Goal: Task Accomplishment & Management: Manage account settings

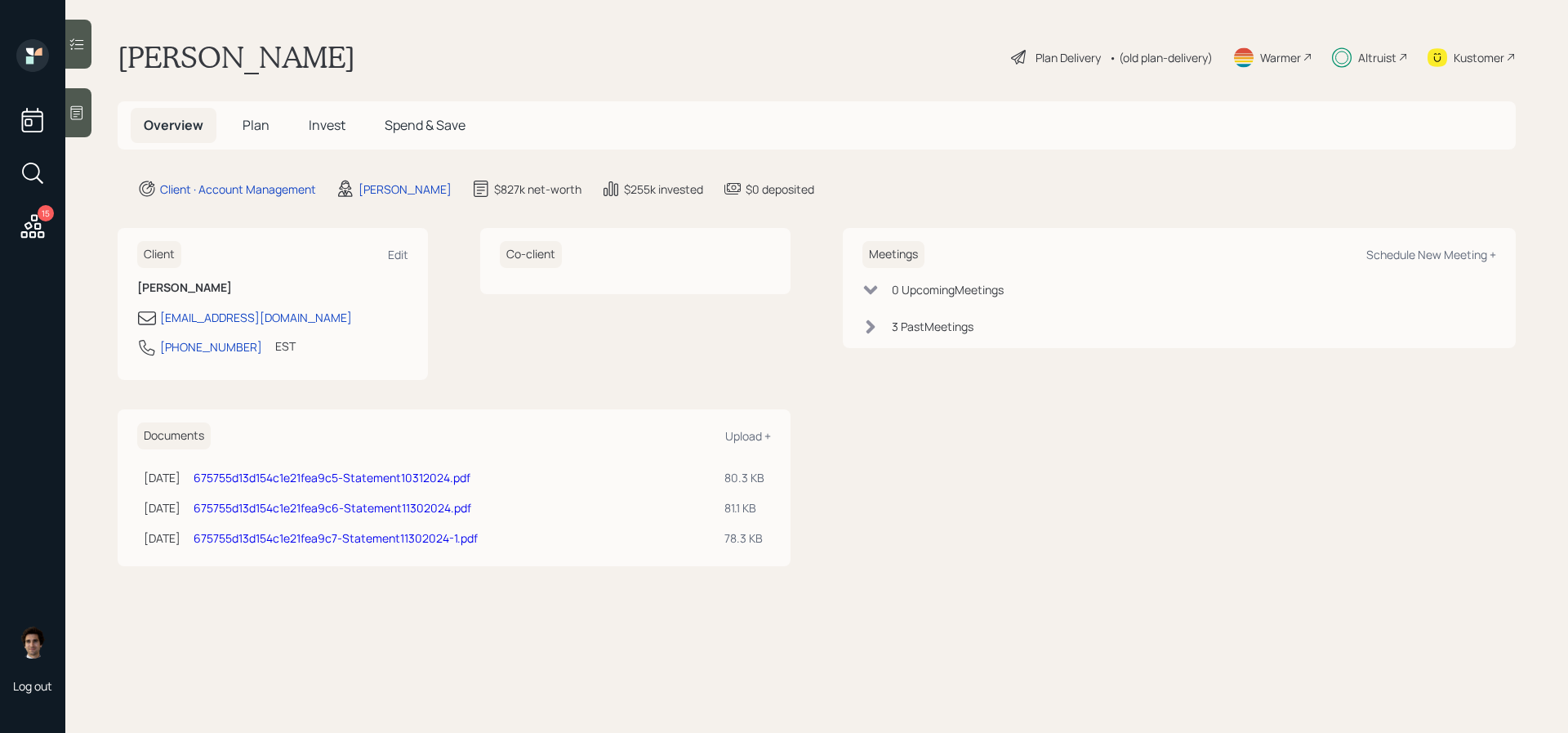
click at [1383, 44] on div "Altruist" at bounding box center [1371, 57] width 76 height 36
click at [293, 147] on div "Overview Plan Invest Spend & Save" at bounding box center [816, 125] width 1398 height 48
click at [300, 130] on h5 "Invest" at bounding box center [326, 126] width 63 height 35
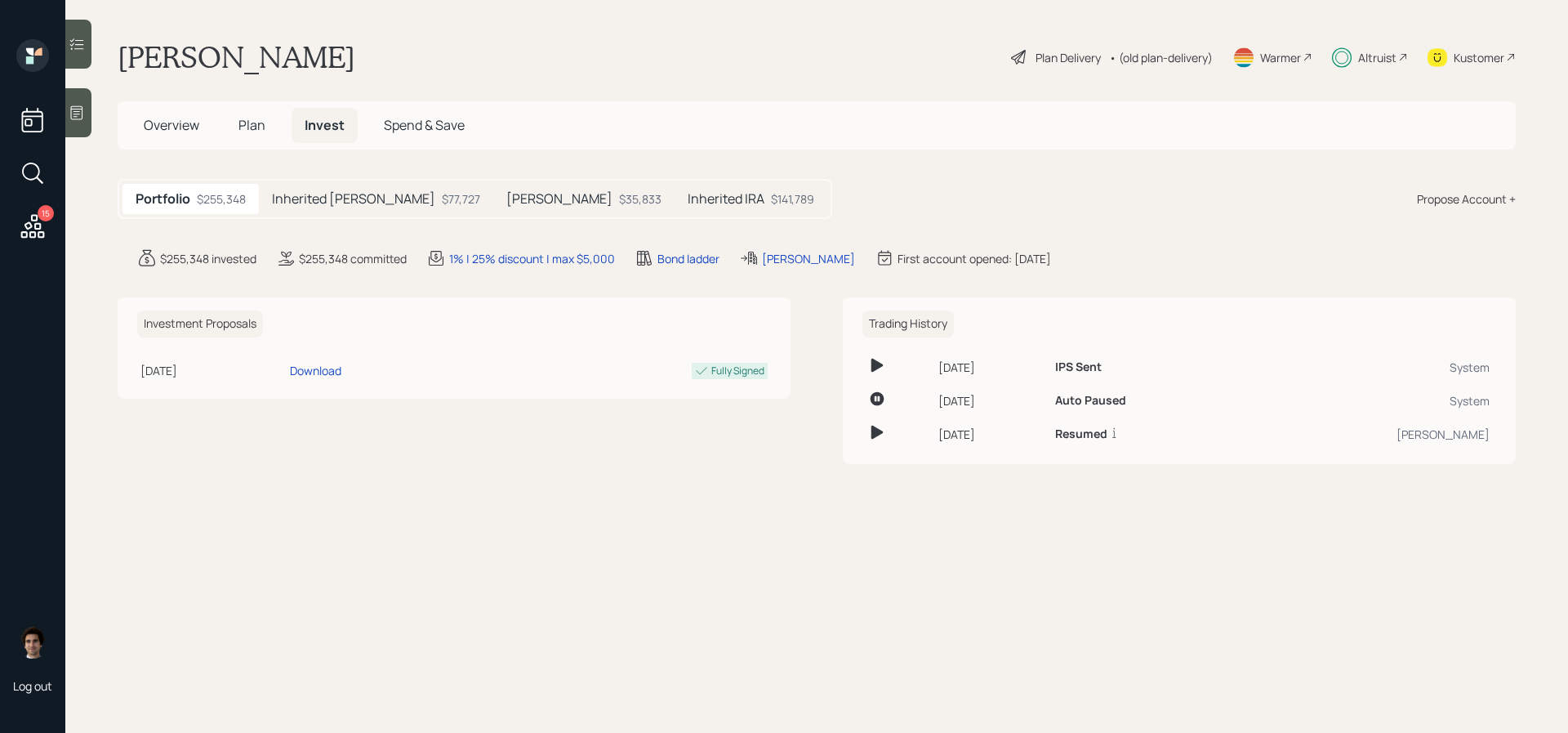
click at [674, 188] on div "Inherited IRA $141,789" at bounding box center [751, 198] width 153 height 30
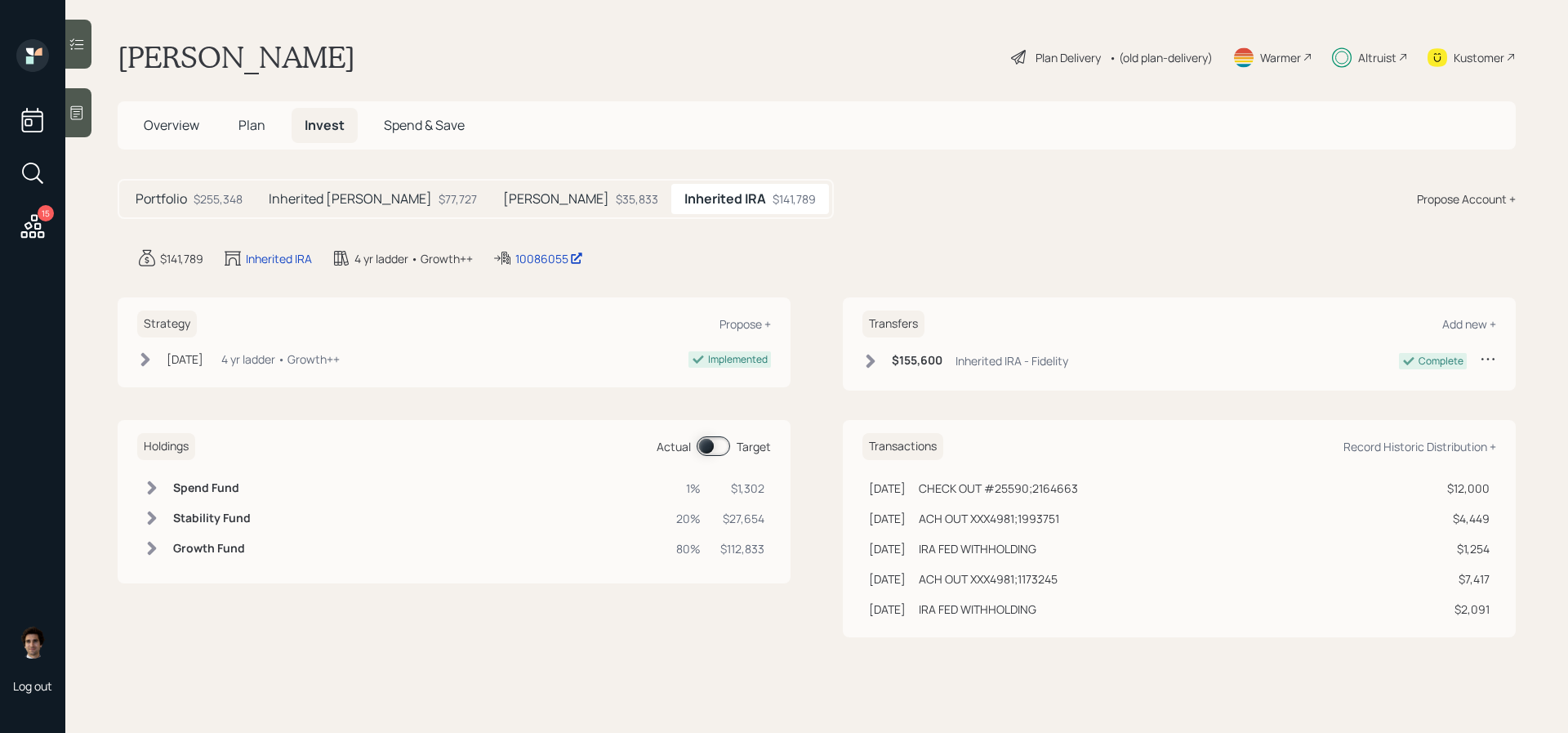
click at [176, 204] on h5 "Portfolio" at bounding box center [161, 198] width 52 height 15
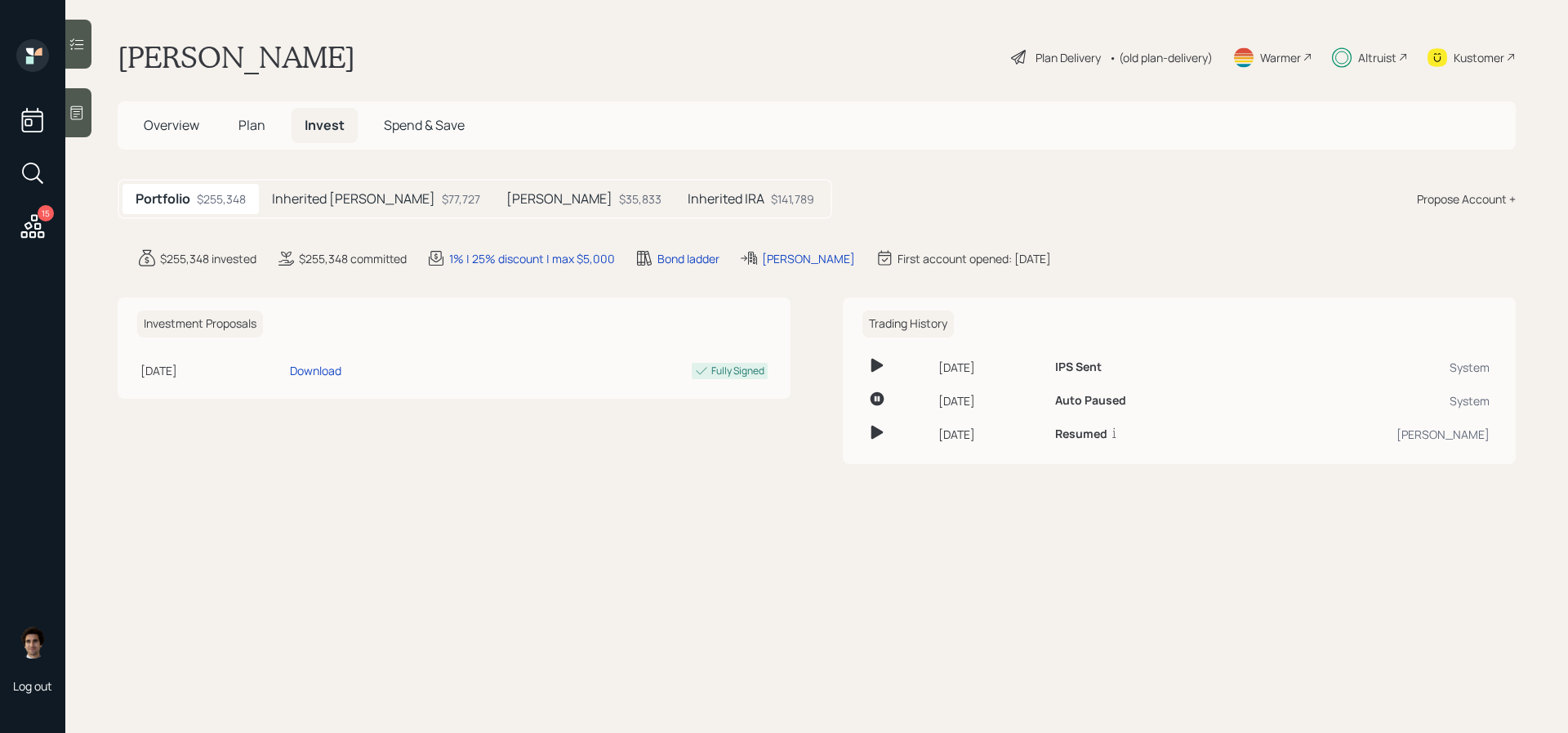
click at [363, 220] on main "[PERSON_NAME] Plan Delivery • (old plan-delivery) Warmer Altruist Kustomer Over…" at bounding box center [816, 366] width 1503 height 733
click at [359, 206] on div "Inherited [PERSON_NAME] $77,727" at bounding box center [376, 198] width 235 height 30
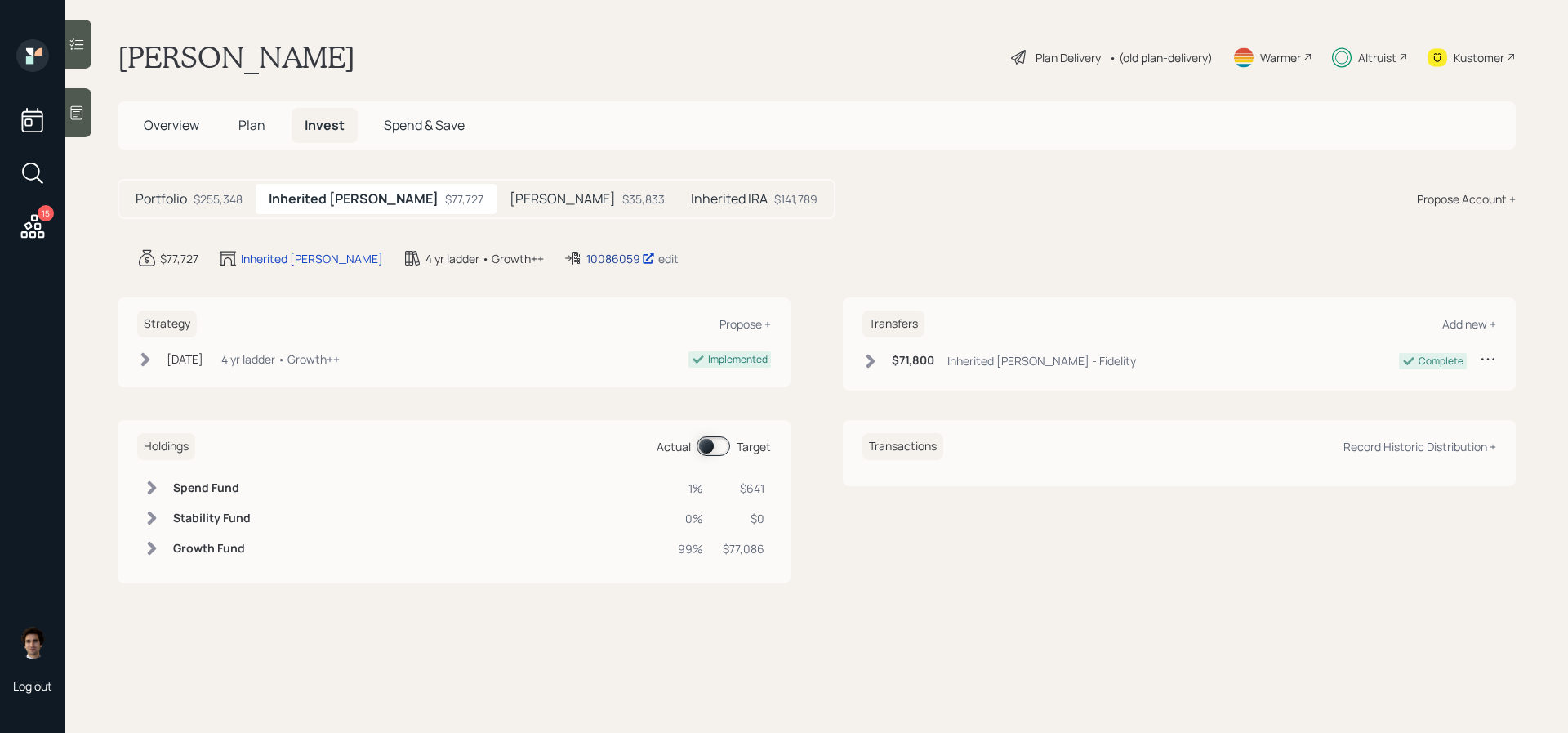
click at [586, 258] on div "10086059" at bounding box center [620, 258] width 68 height 17
click at [241, 124] on span "Plan" at bounding box center [252, 126] width 27 height 18
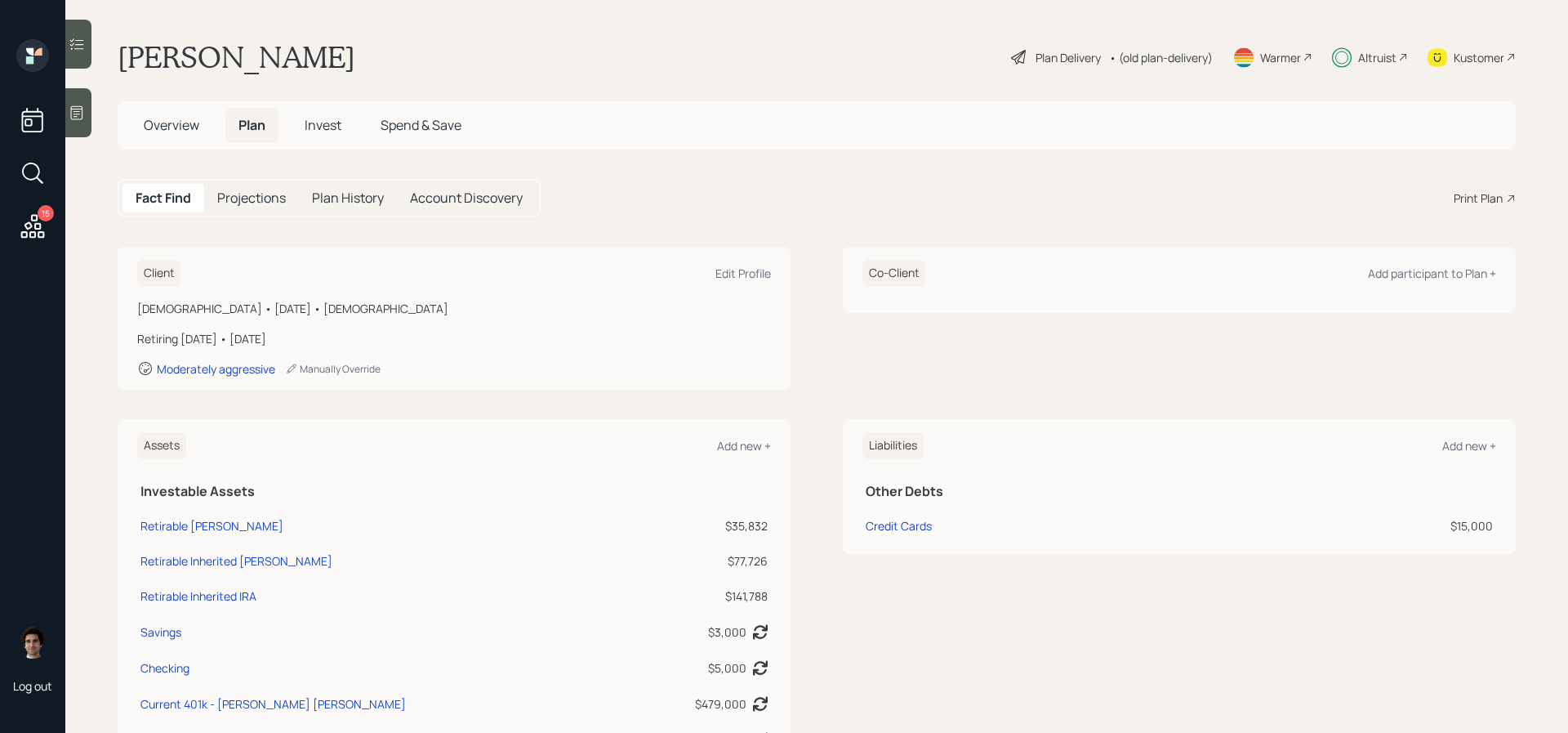
click at [164, 129] on span "Overview" at bounding box center [171, 126] width 55 height 18
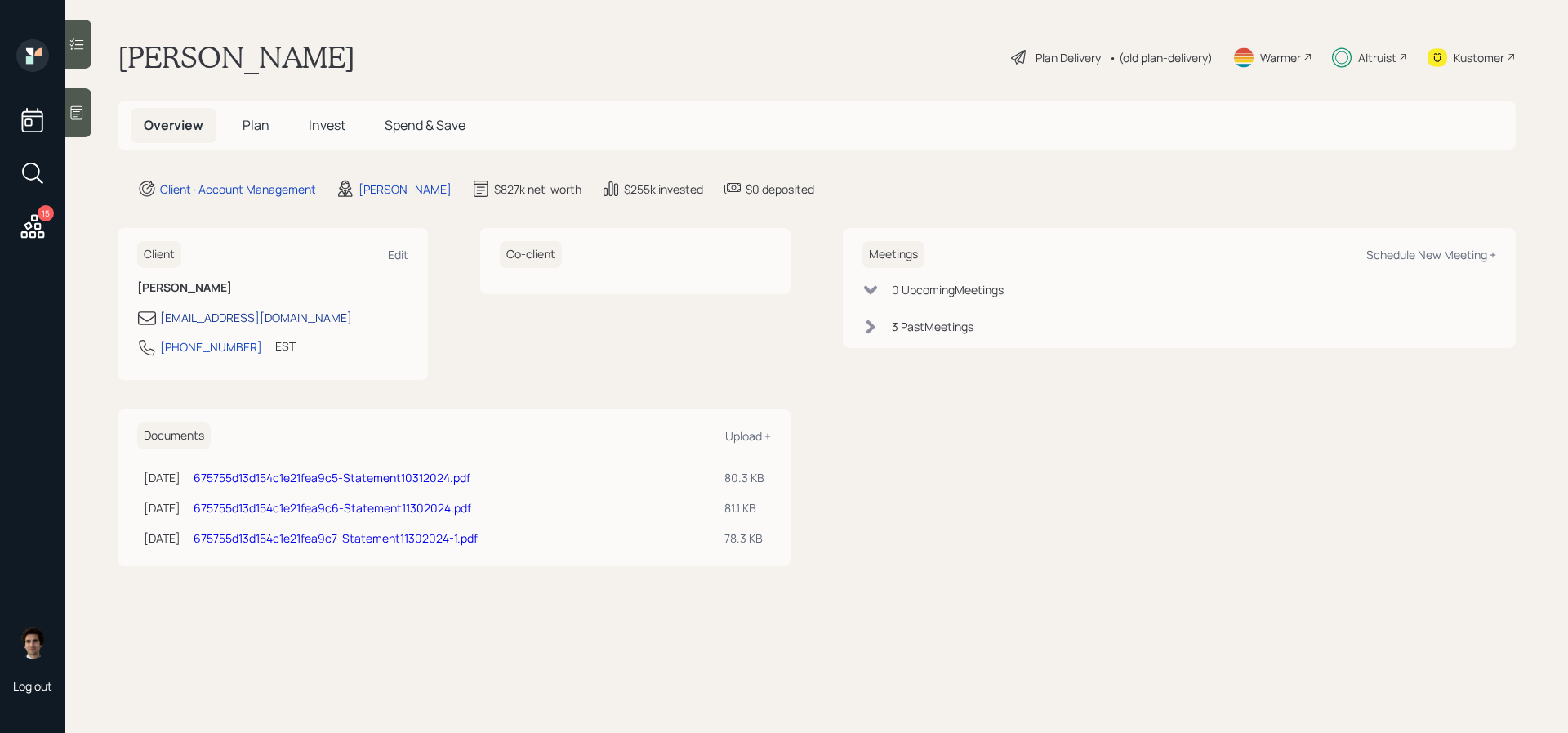
click at [261, 315] on div "[EMAIL_ADDRESS][DOMAIN_NAME]" at bounding box center [255, 317] width 192 height 17
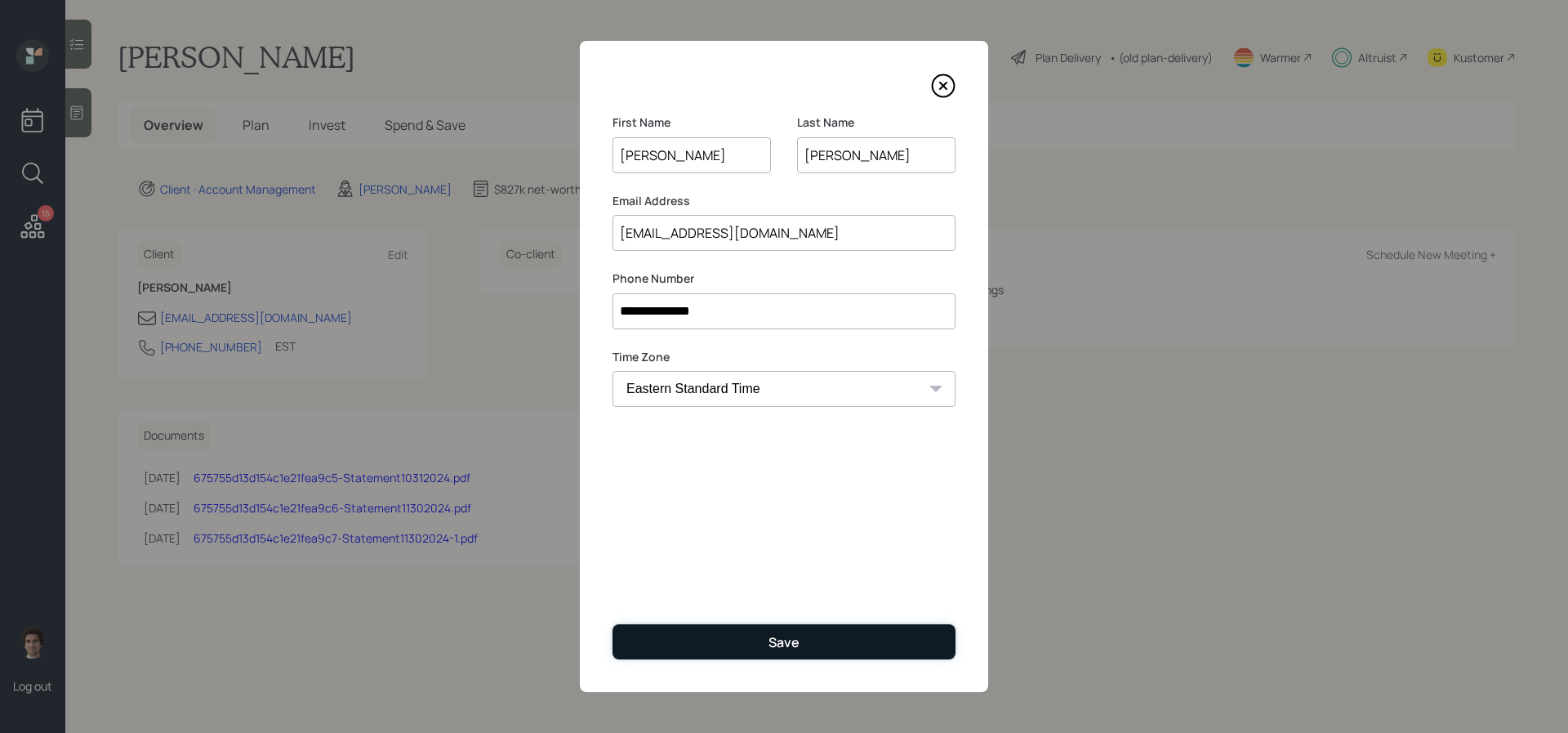
click at [753, 648] on button "Save" at bounding box center [784, 642] width 343 height 35
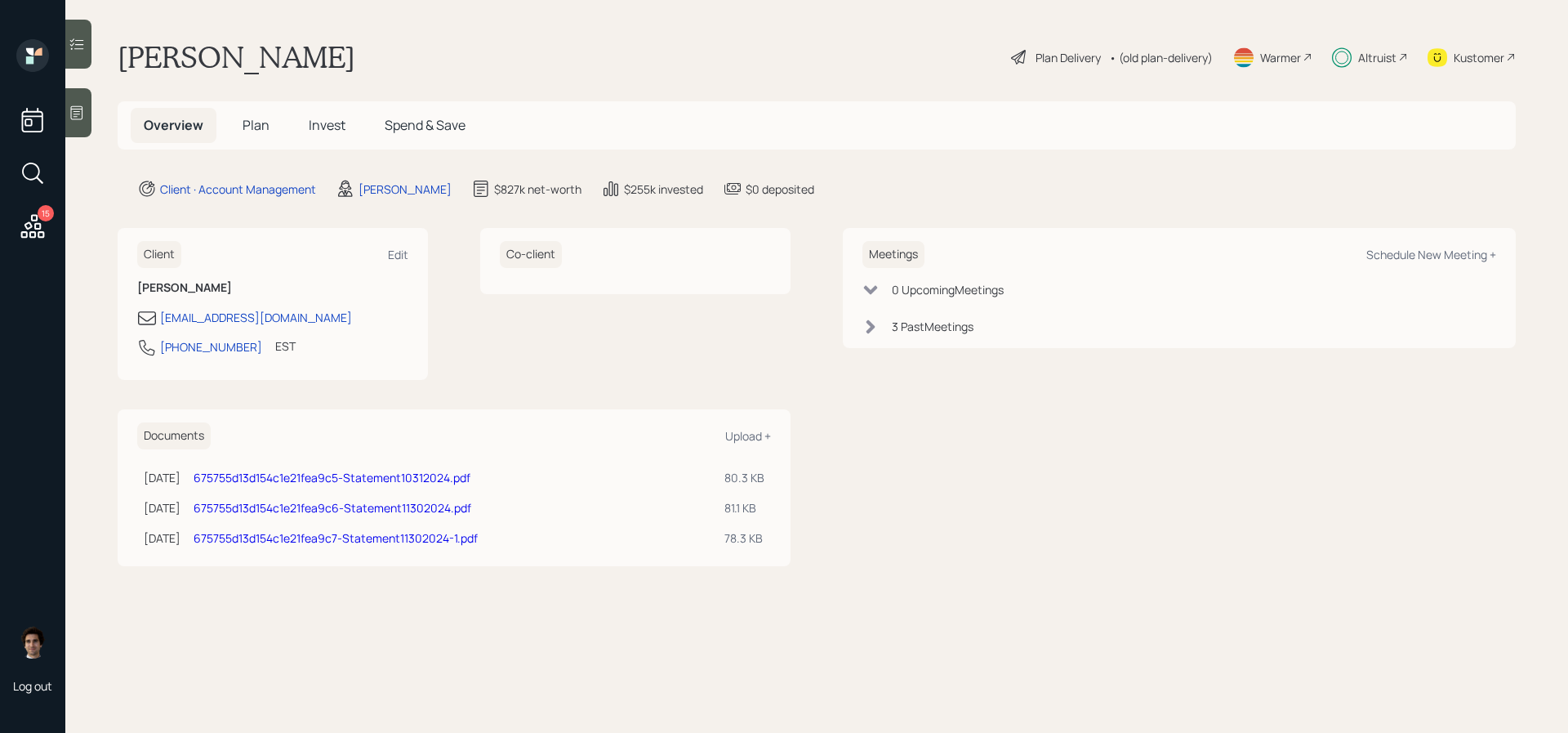
click at [258, 129] on span "Plan" at bounding box center [256, 126] width 27 height 18
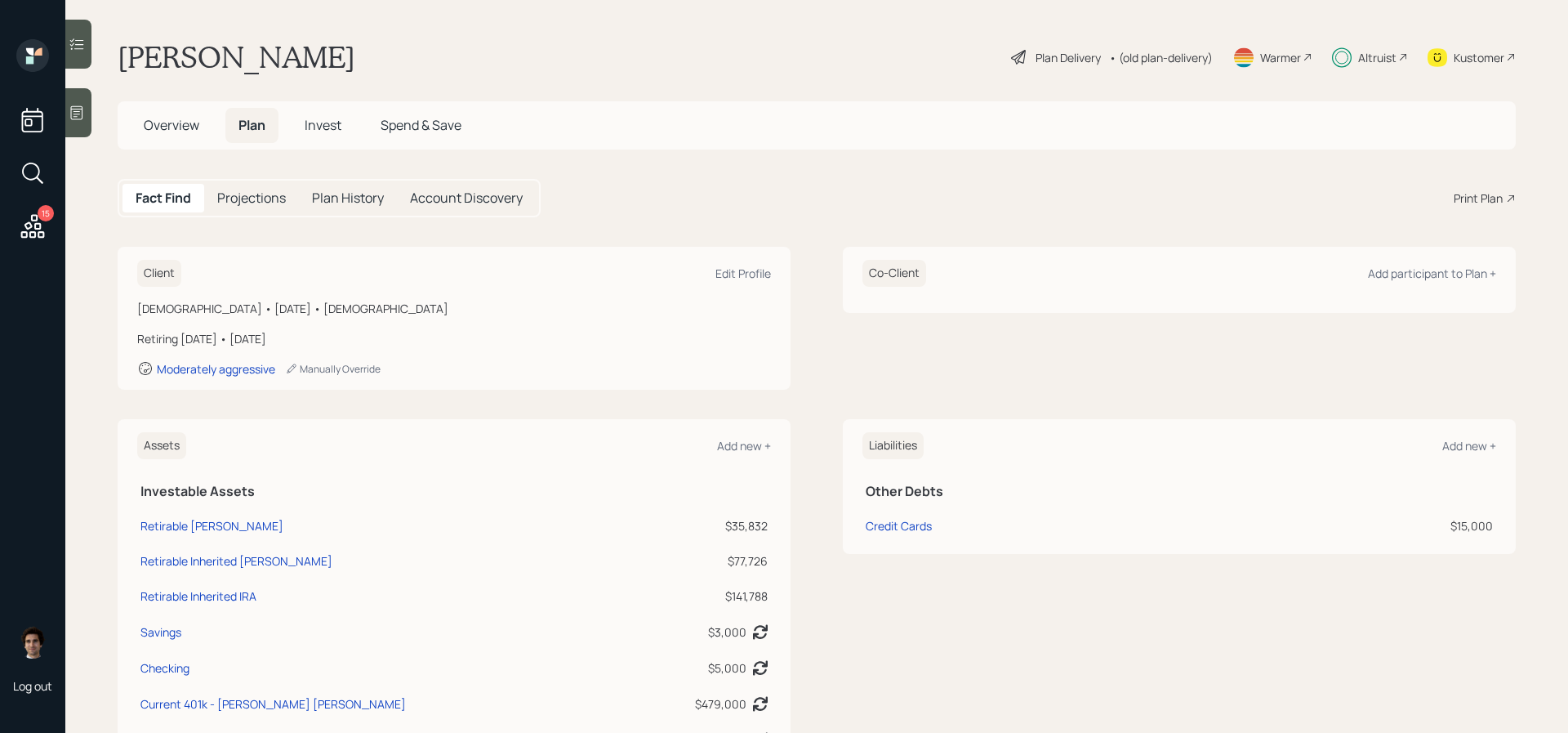
click at [162, 119] on span "Overview" at bounding box center [171, 126] width 55 height 18
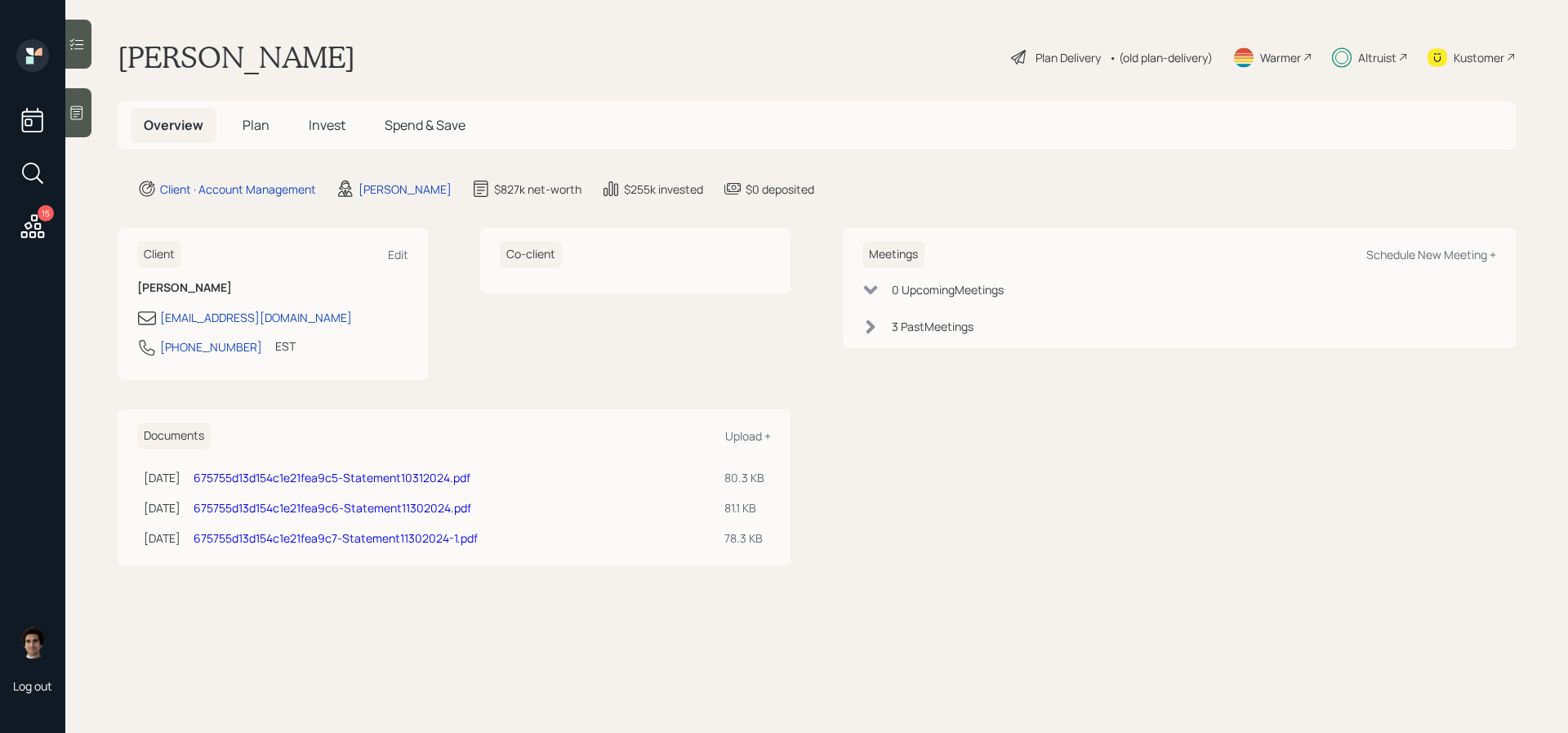
click at [217, 306] on div "Client Edit Deborah Bittle bittled@bellsouth.net 561-704-8567 EST Currently 3:2…" at bounding box center [272, 304] width 310 height 152
click at [217, 310] on div "[EMAIL_ADDRESS][DOMAIN_NAME]" at bounding box center [255, 317] width 192 height 17
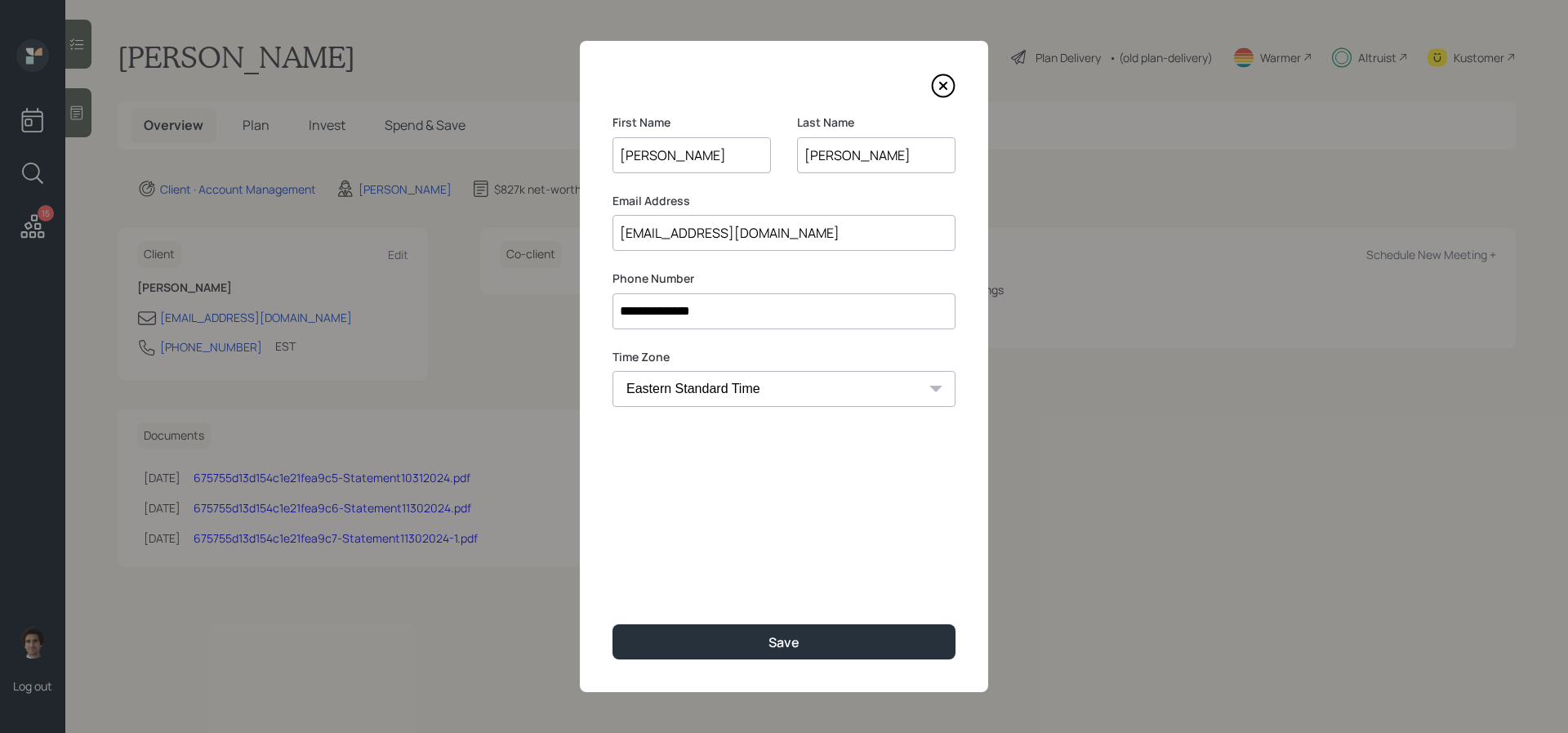
click at [790, 230] on input "[EMAIL_ADDRESS][DOMAIN_NAME]" at bounding box center [784, 233] width 343 height 36
drag, startPoint x: 777, startPoint y: 232, endPoint x: 411, endPoint y: 226, distance: 366.0
click at [411, 226] on div "**********" at bounding box center [784, 366] width 1568 height 733
paste input "48@yahoo.com"
type input "[EMAIL_ADDRESS][DOMAIN_NAME]"
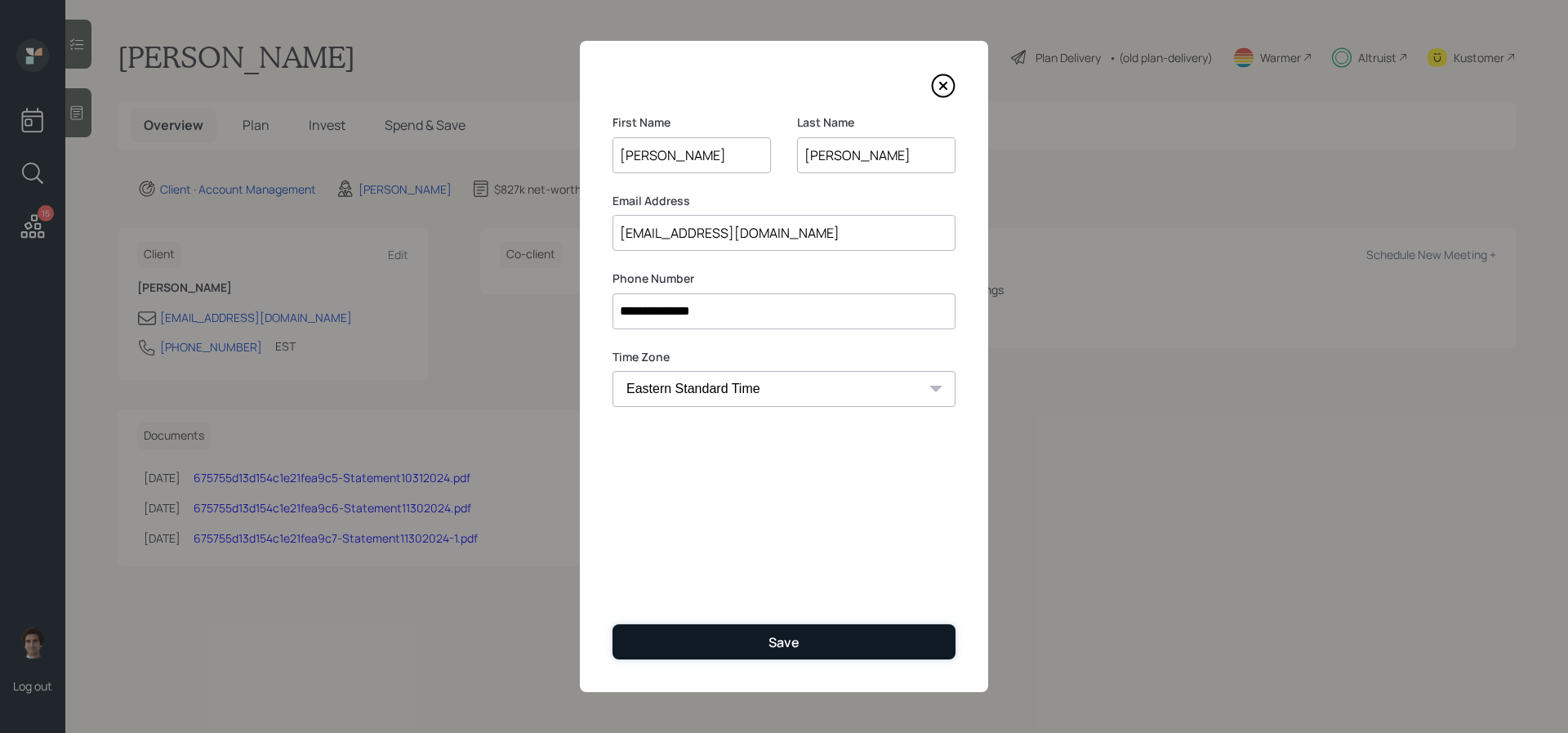
click at [772, 644] on div "Save" at bounding box center [784, 642] width 31 height 18
